Goal: Information Seeking & Learning: Learn about a topic

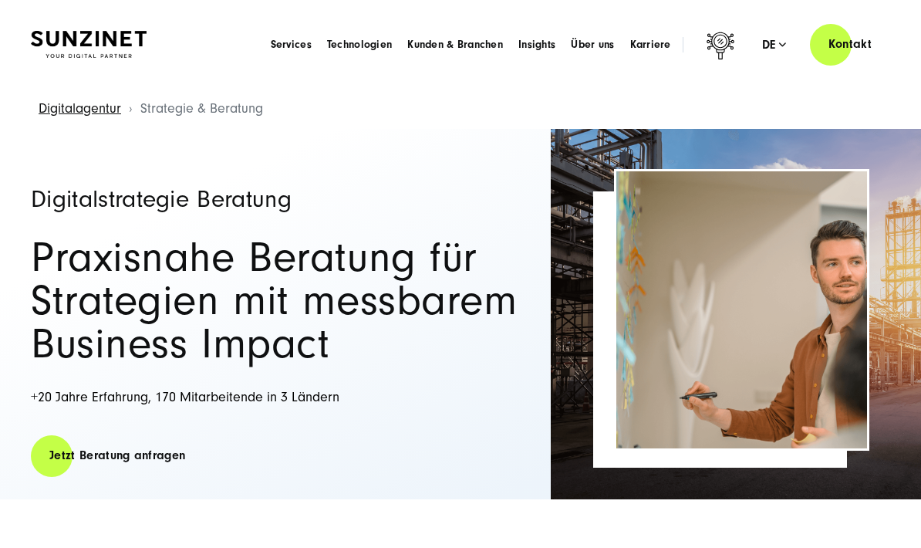
click at [753, 484] on button "Alle ablehnen" at bounding box center [741, 483] width 119 height 35
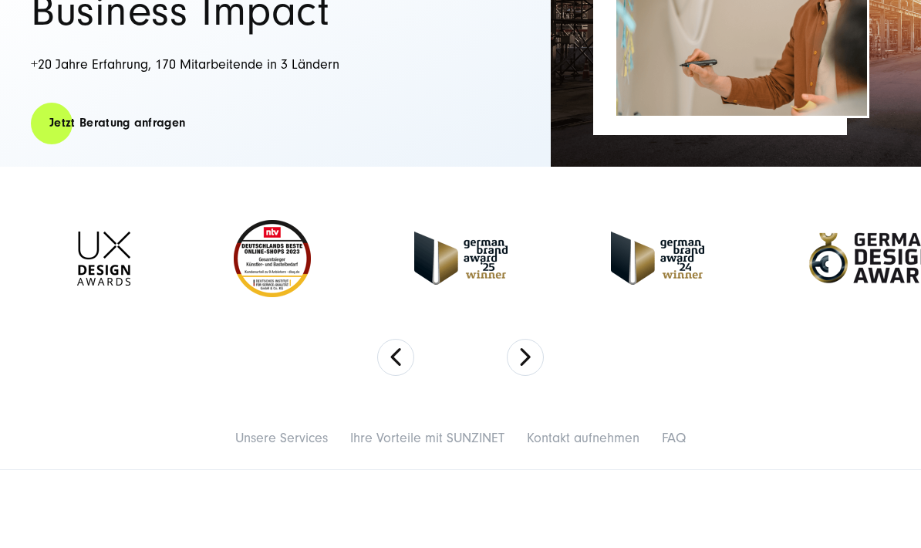
scroll to position [333, 0]
click at [611, 322] on div at bounding box center [460, 258] width 921 height 160
click at [517, 359] on button "Next" at bounding box center [525, 357] width 37 height 37
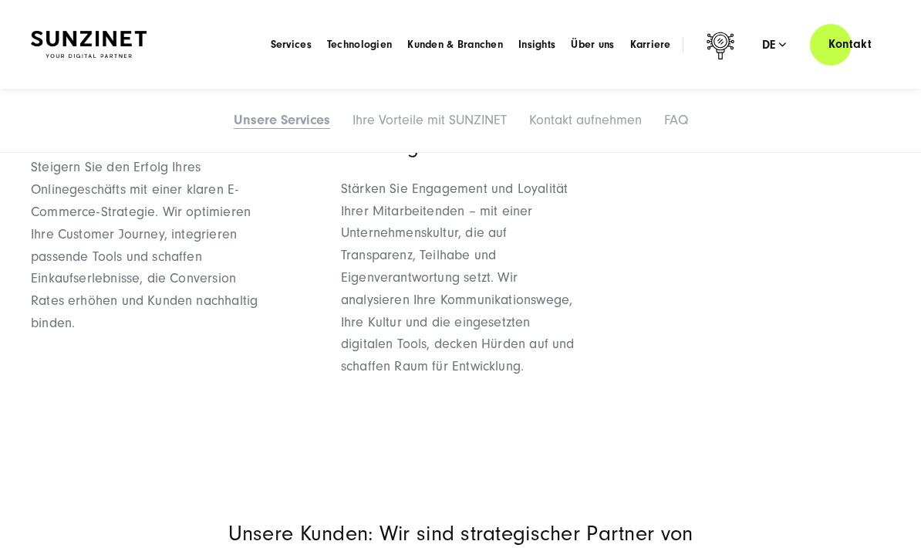
scroll to position [1874, 0]
click at [349, 47] on span "Technologien" at bounding box center [359, 44] width 65 height 15
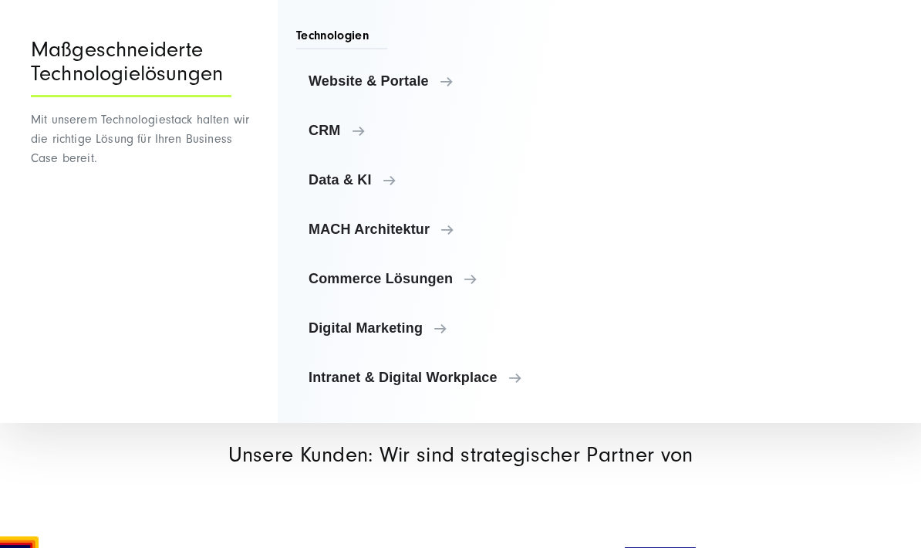
scroll to position [1952, 0]
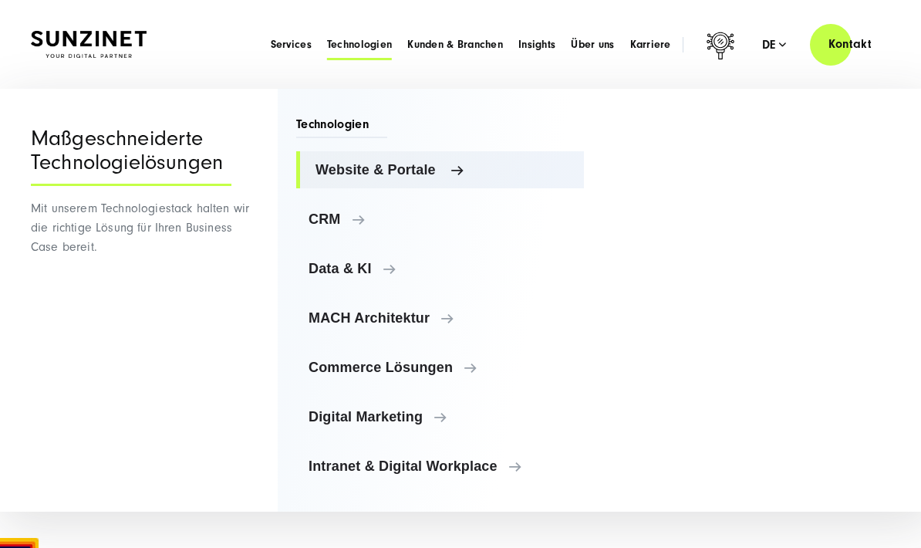
click at [340, 167] on span "Website & Portale" at bounding box center [444, 169] width 256 height 15
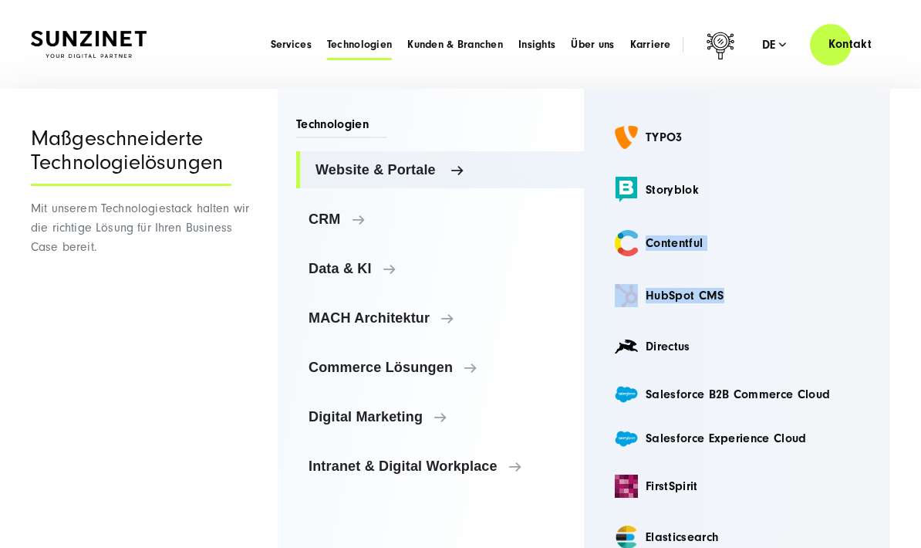
scroll to position [0, 0]
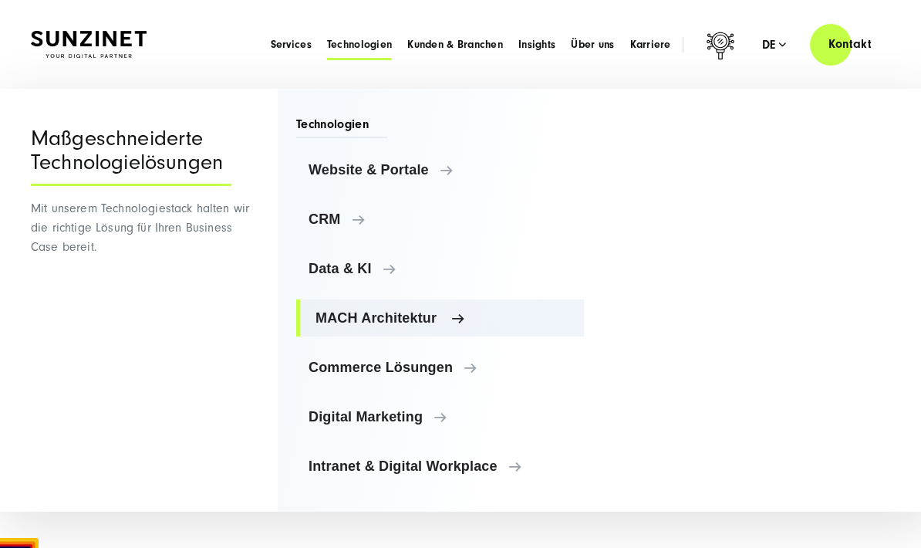
click at [329, 322] on span "MACH Architektur" at bounding box center [444, 317] width 256 height 15
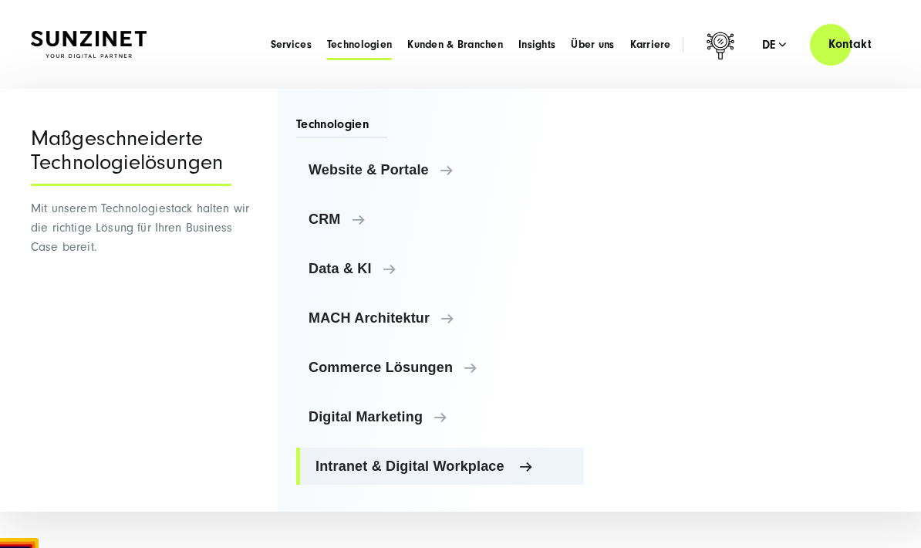
click at [348, 461] on span "Intranet & Digital Workplace" at bounding box center [444, 465] width 256 height 15
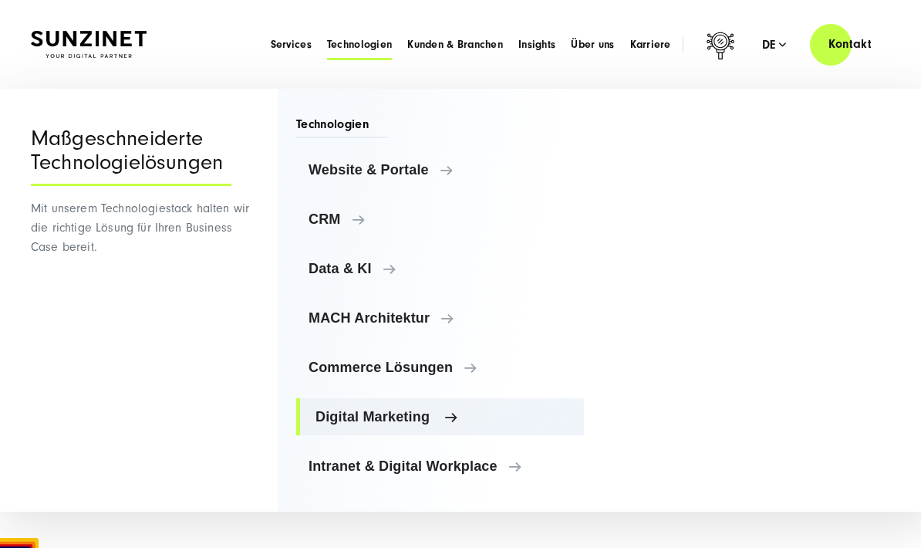
click at [324, 410] on span "Digital Marketing" at bounding box center [444, 416] width 256 height 15
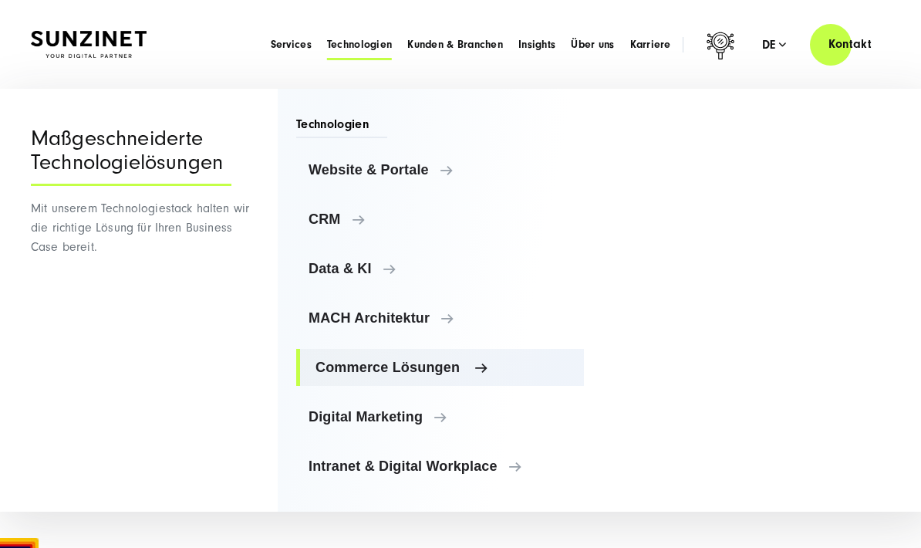
click at [327, 370] on span "Commerce Lösungen" at bounding box center [444, 367] width 256 height 15
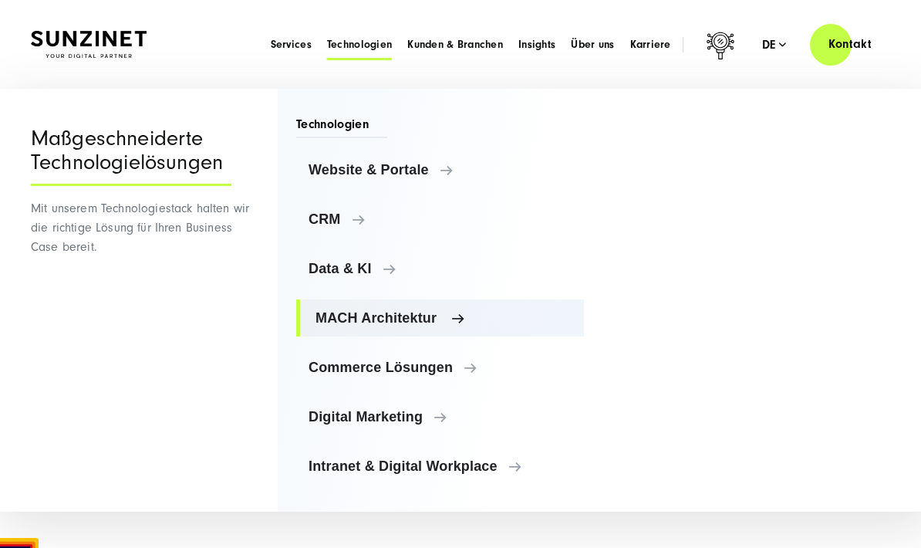
click at [318, 309] on link "MACH Architektur" at bounding box center [440, 317] width 288 height 37
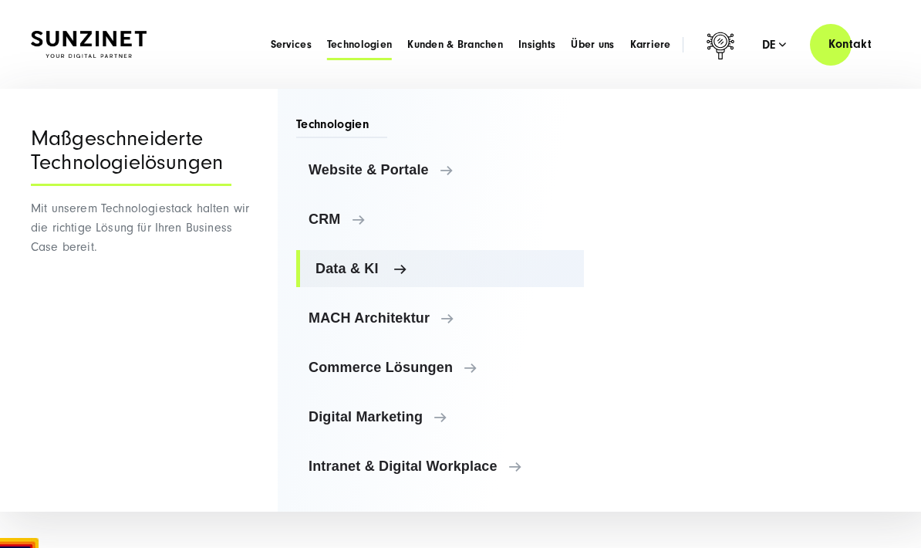
click at [320, 275] on span "Data & KI" at bounding box center [444, 268] width 256 height 15
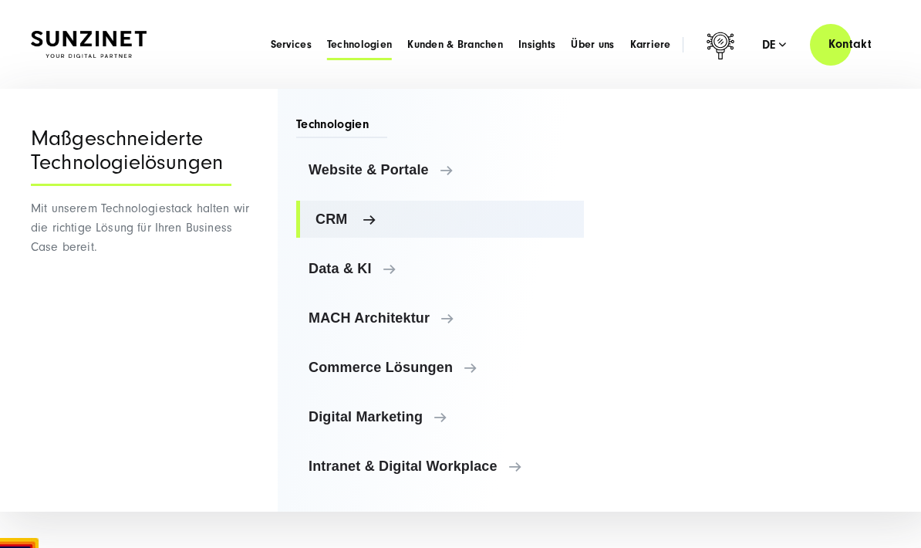
click at [311, 213] on link "CRM" at bounding box center [440, 219] width 288 height 37
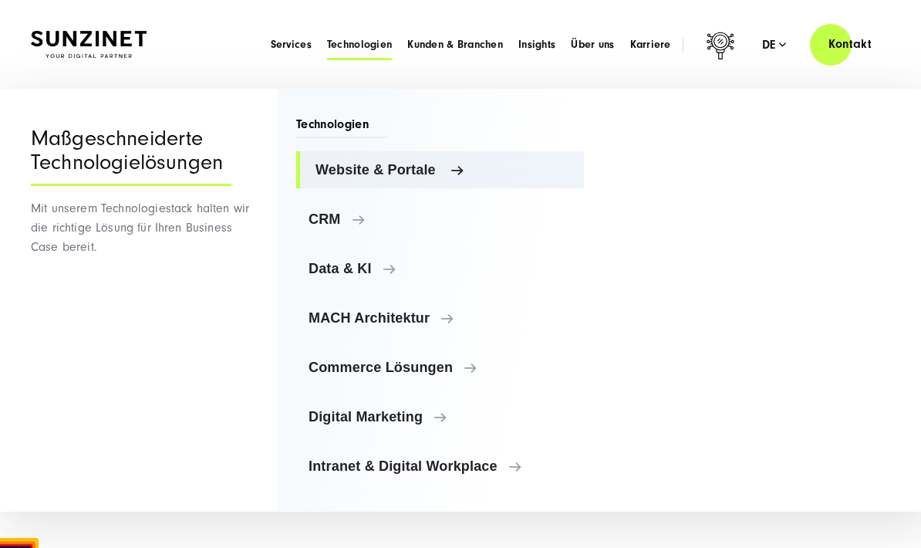
click at [322, 166] on span "Website & Portale" at bounding box center [444, 169] width 256 height 15
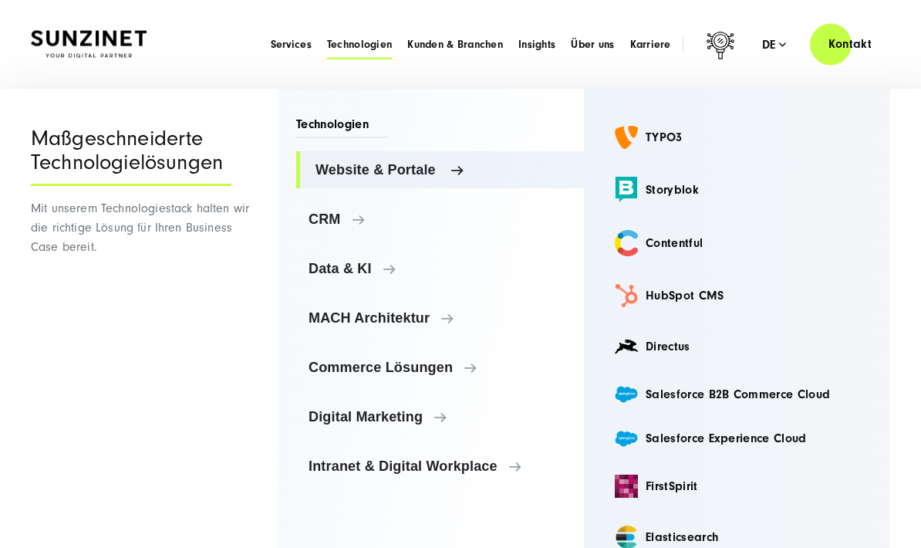
scroll to position [1745, 0]
